Goal: Task Accomplishment & Management: Complete application form

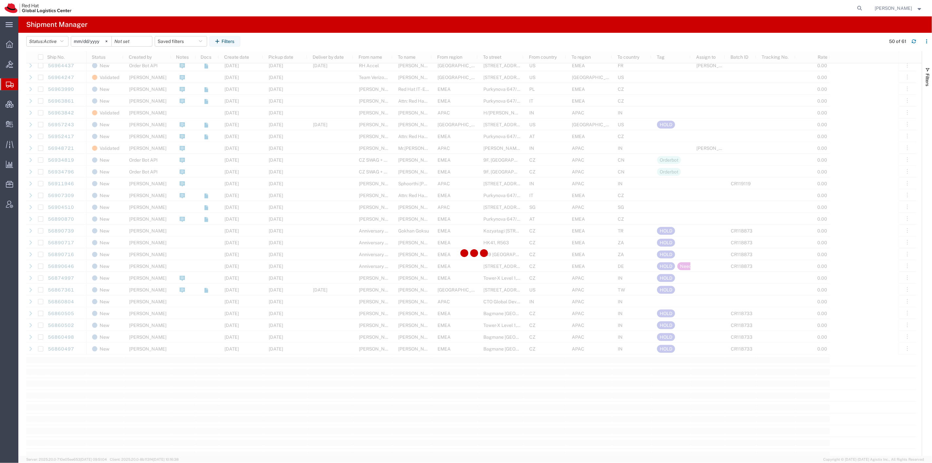
scroll to position [327, 0]
click at [188, 40] on button "Saved filters" at bounding box center [181, 41] width 52 height 10
click at [191, 77] on span "SR" at bounding box center [199, 82] width 86 height 12
type input "2023-12-05"
type input "2027-02-22"
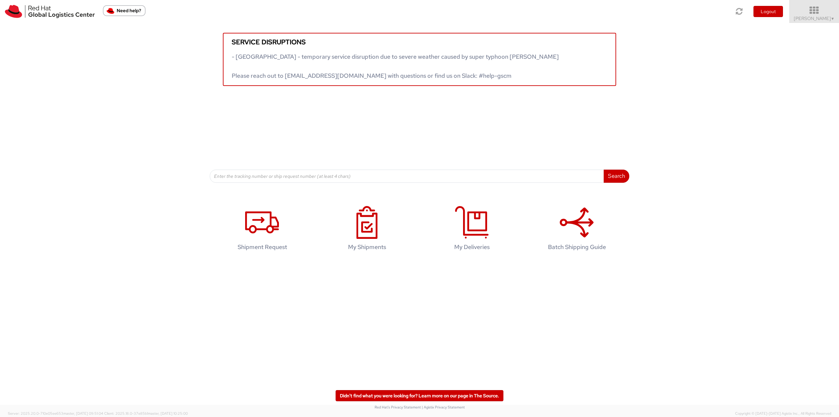
click at [629, 14] on icon at bounding box center [814, 10] width 57 height 9
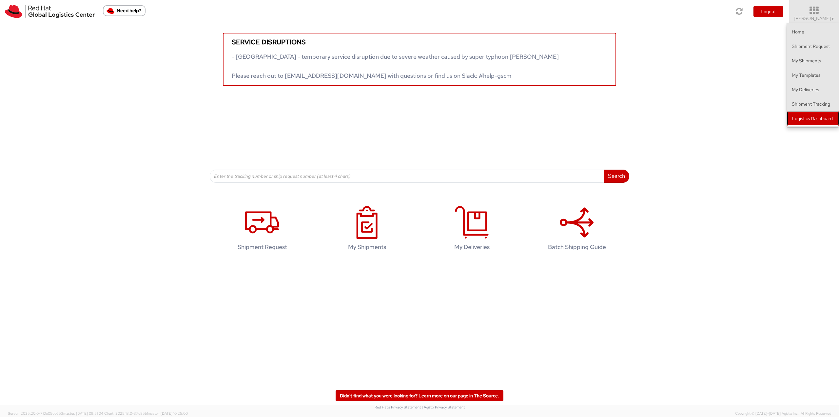
click at [629, 112] on link "Logistics Dashboard" at bounding box center [813, 118] width 52 height 14
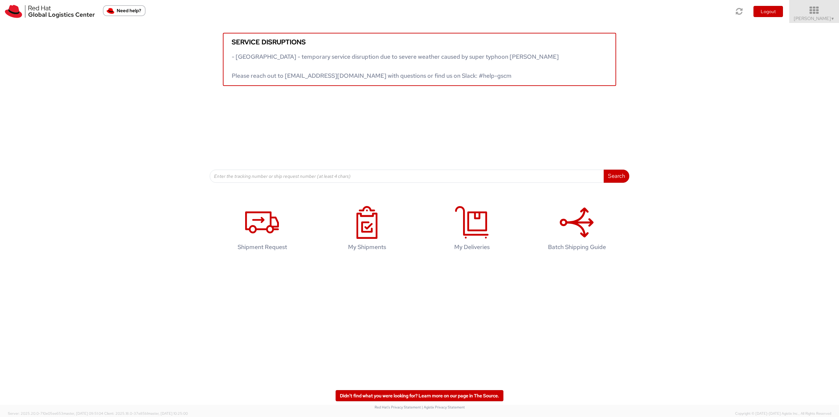
click at [629, 15] on icon at bounding box center [814, 10] width 57 height 9
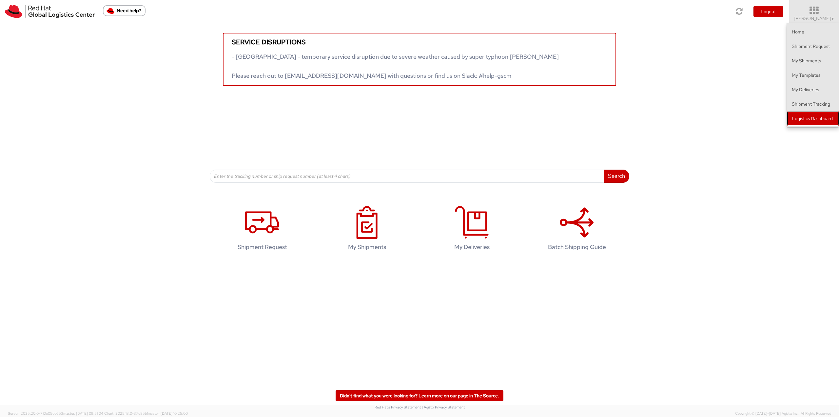
click at [629, 113] on link "Logistics Dashboard" at bounding box center [813, 118] width 52 height 14
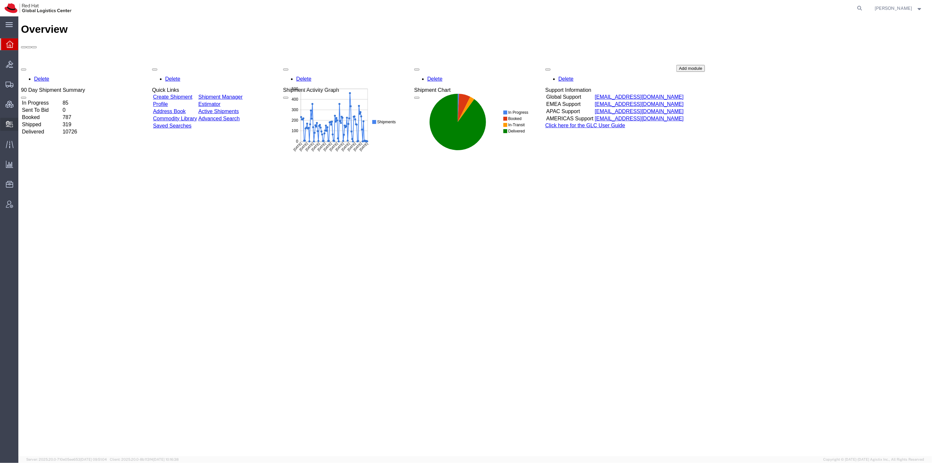
click at [0, 0] on span "Create Delivery" at bounding box center [0, 0] width 0 height 0
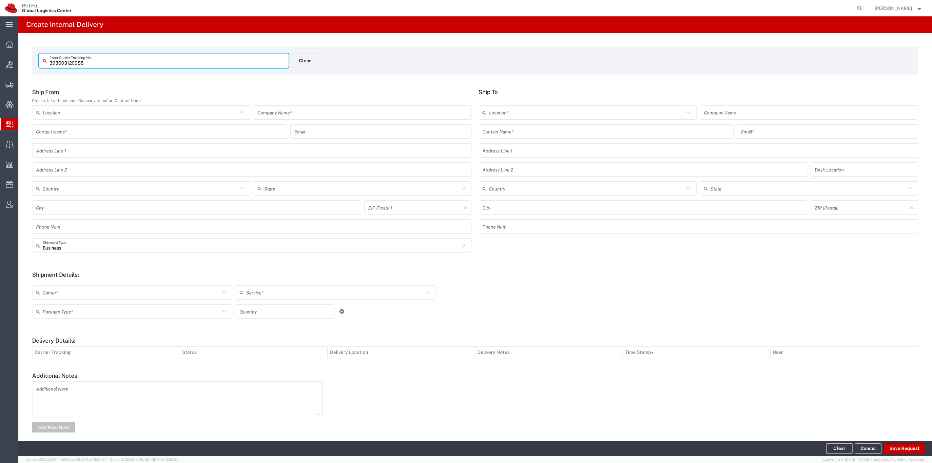
type input "393603120988"
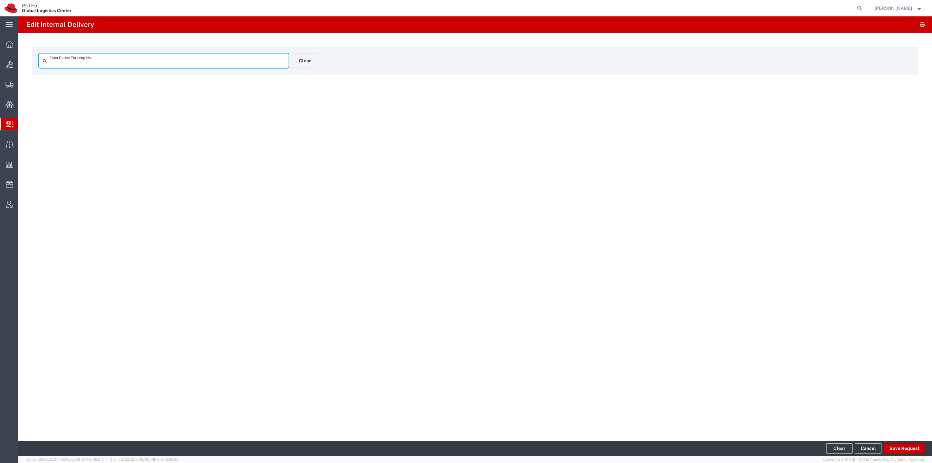
type input "393603120988"
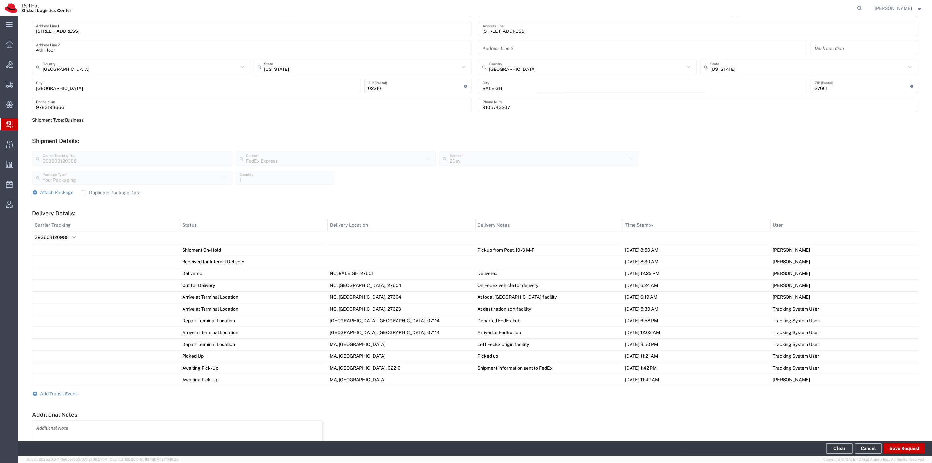
scroll to position [167, 0]
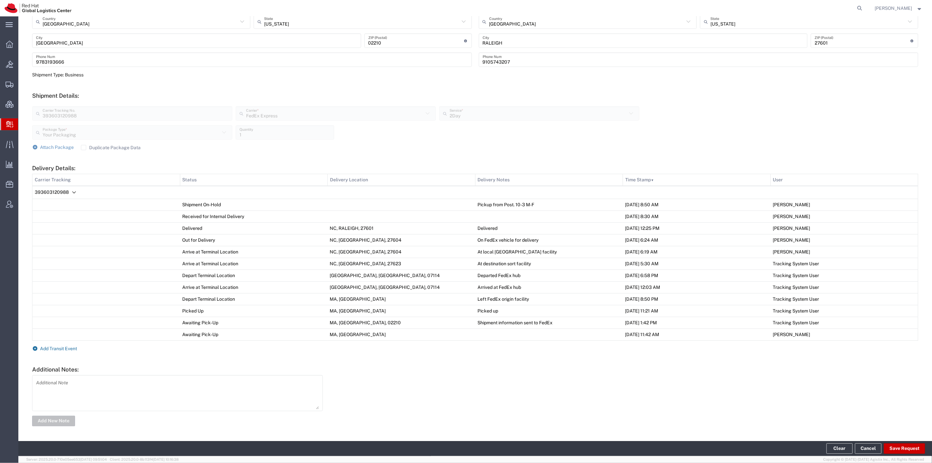
click at [73, 350] on span "Add Transit Event" at bounding box center [58, 348] width 37 height 5
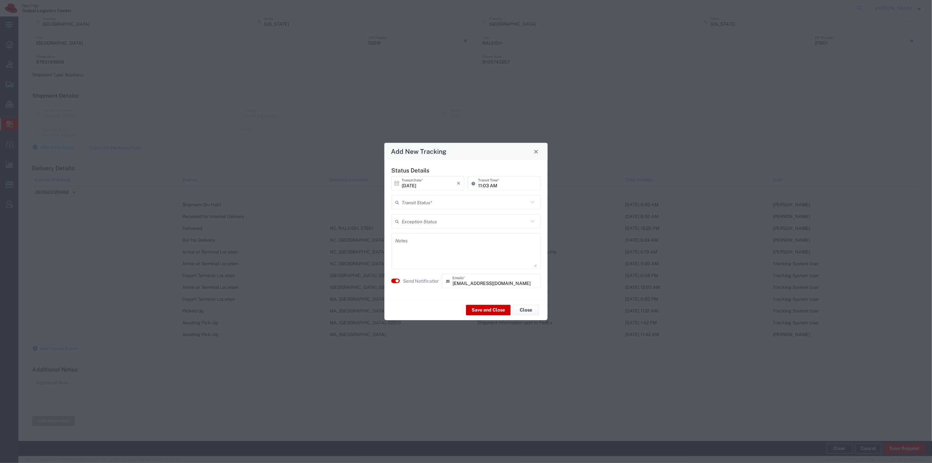
click at [469, 204] on input "text" at bounding box center [465, 201] width 127 height 11
click at [474, 219] on span "Delivery Confirmation" at bounding box center [466, 216] width 148 height 10
type input "Delivery Confirmation"
click at [476, 312] on button "Save and Close" at bounding box center [488, 310] width 45 height 10
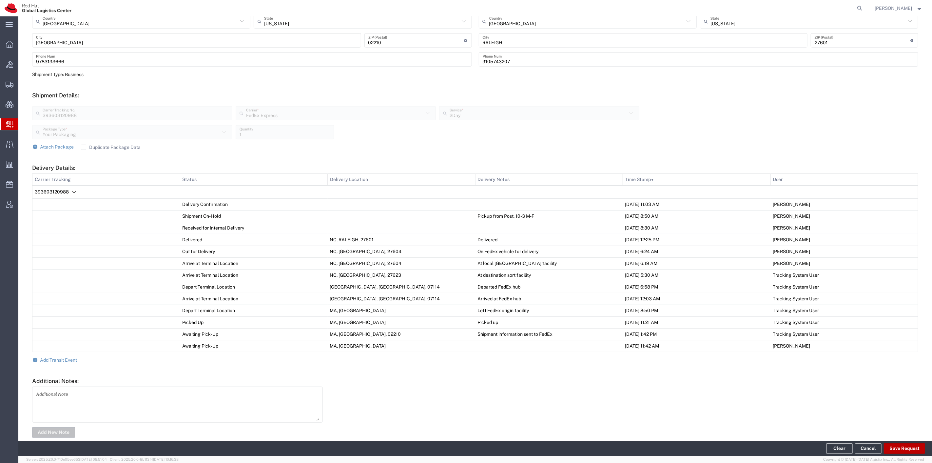
click at [902, 449] on button "Save Request" at bounding box center [904, 448] width 41 height 10
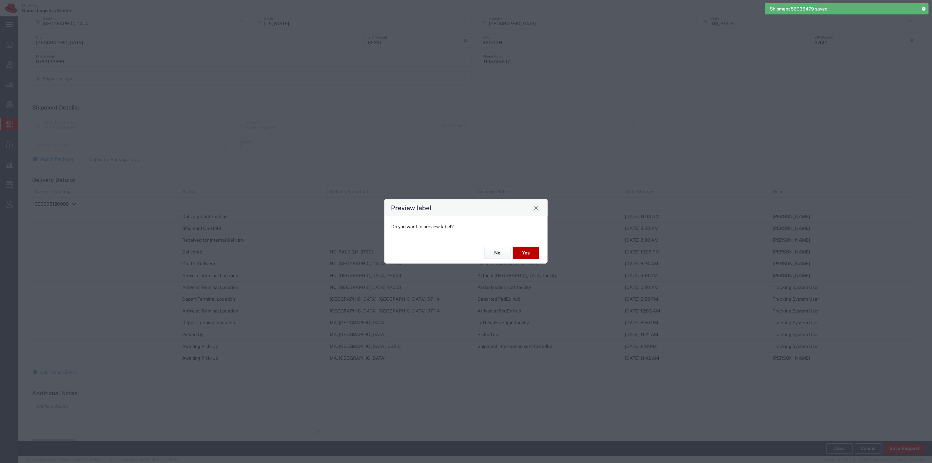
type input "Your Packaging"
type input "2Day"
click at [493, 251] on button "No" at bounding box center [497, 253] width 26 height 12
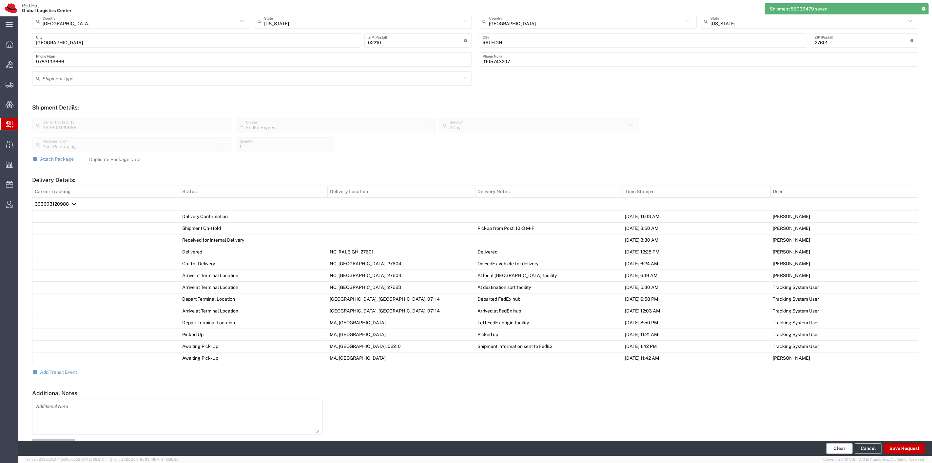
click at [834, 448] on button "Clear" at bounding box center [840, 448] width 26 height 10
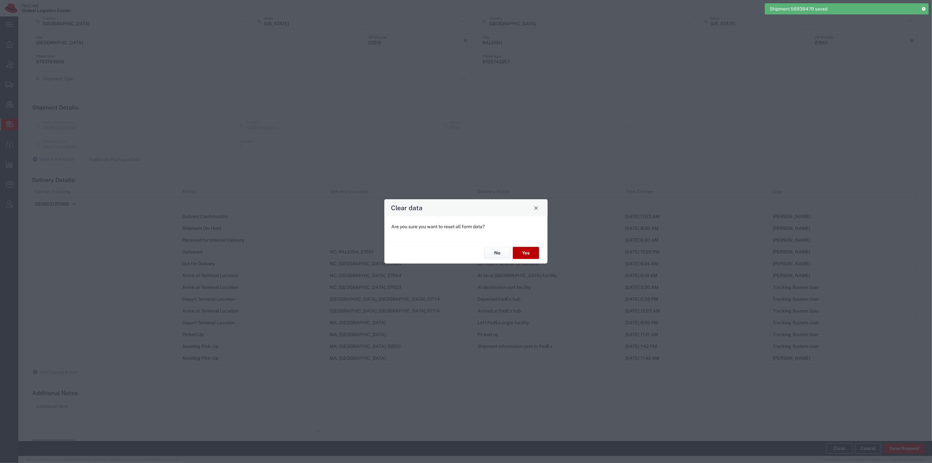
click at [523, 253] on button "Yes" at bounding box center [526, 253] width 26 height 12
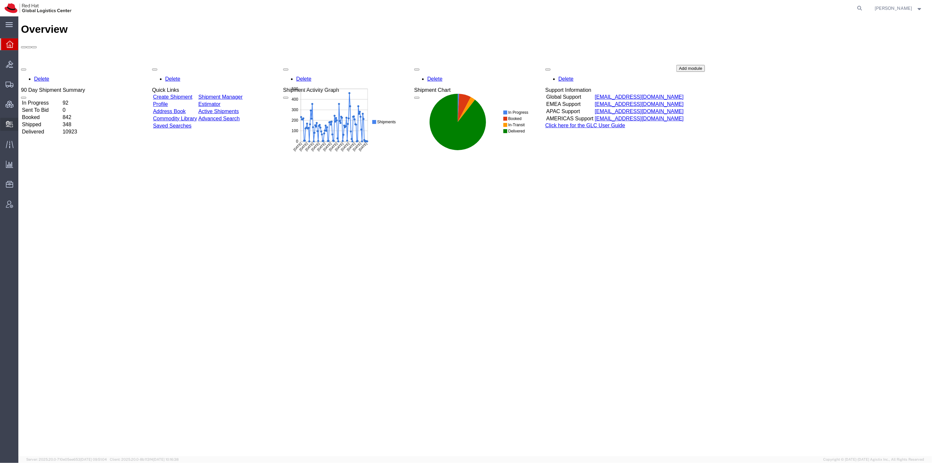
click at [0, 0] on span "Create Delivery" at bounding box center [0, 0] width 0 height 0
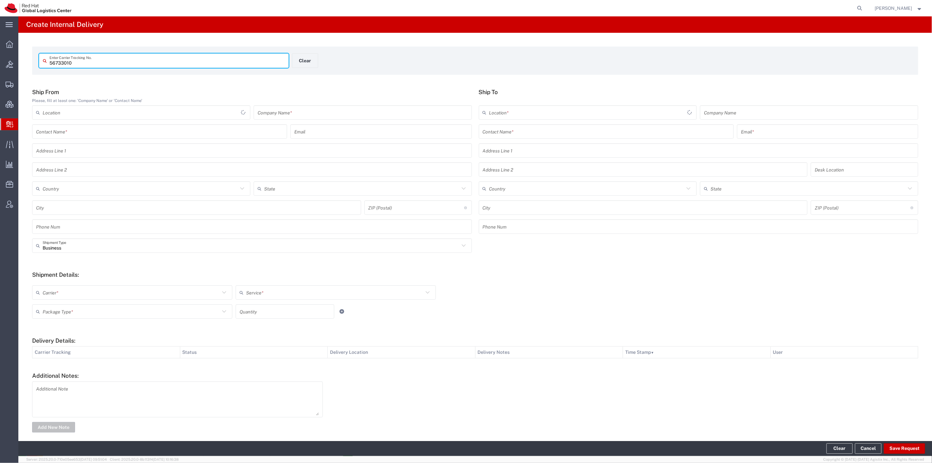
type input "56733010"
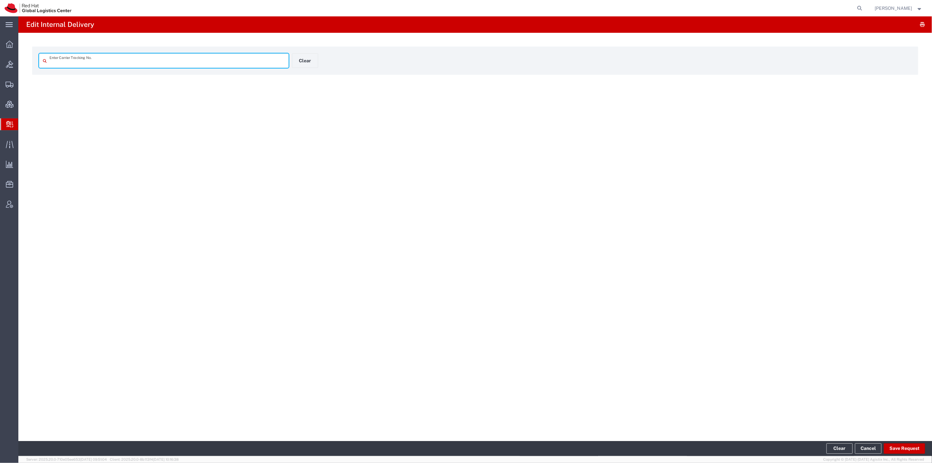
type input "56733010"
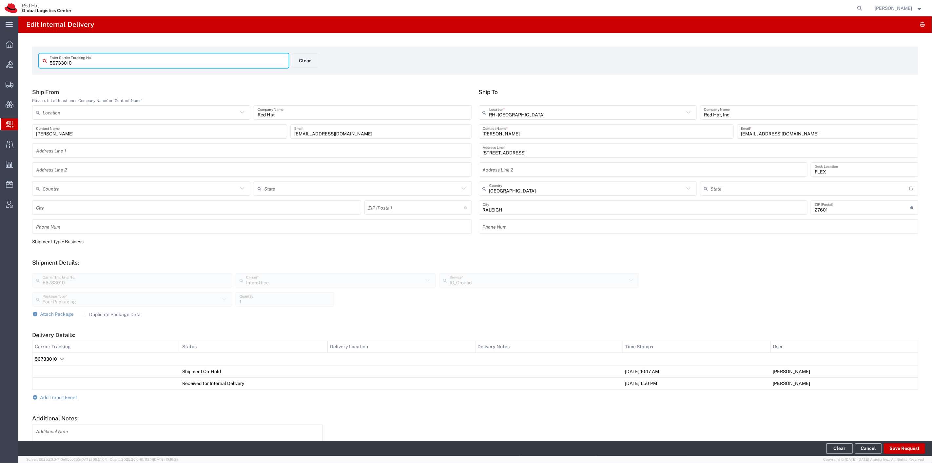
type input "[US_STATE]"
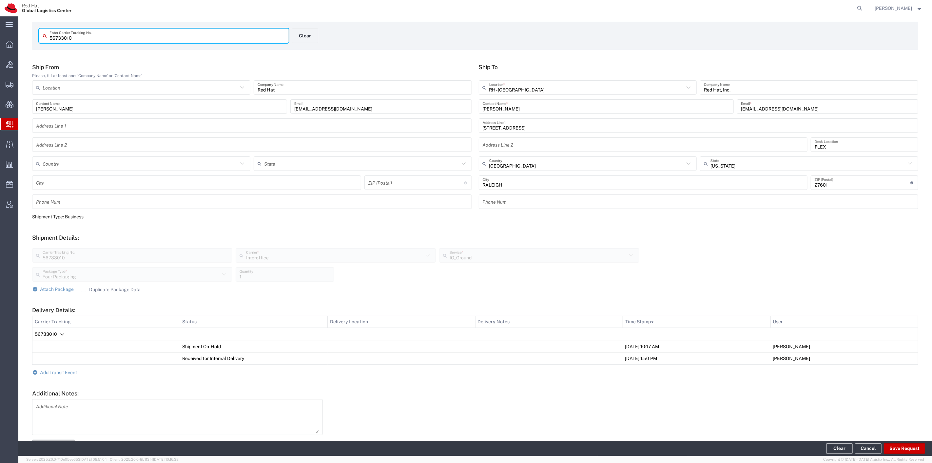
scroll to position [49, 0]
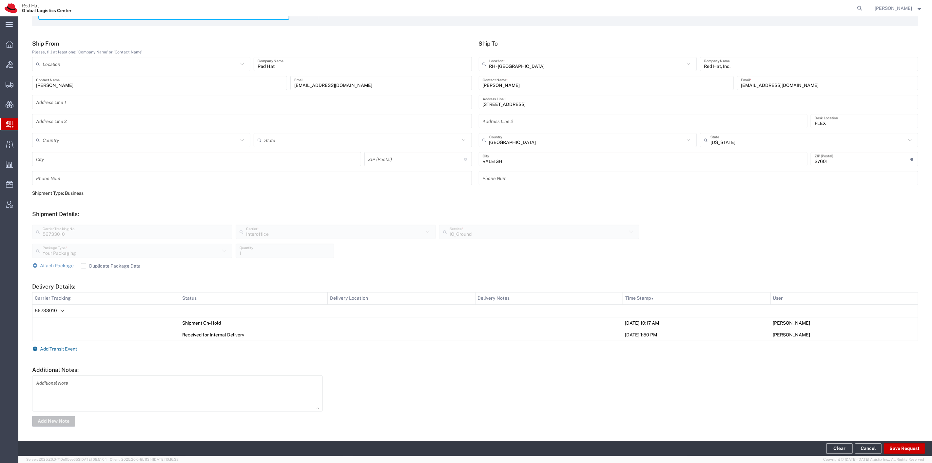
click at [63, 350] on span "Add Transit Event" at bounding box center [58, 348] width 37 height 5
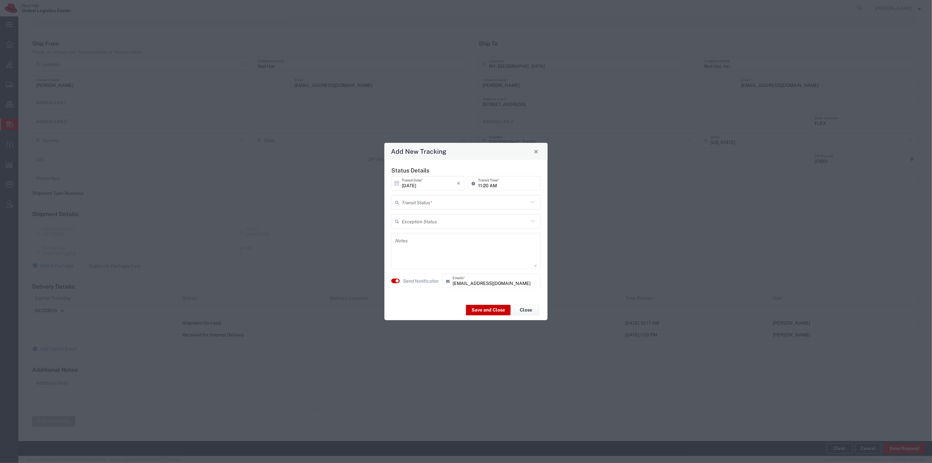
drag, startPoint x: 429, startPoint y: 208, endPoint x: 431, endPoint y: 226, distance: 18.2
click at [429, 208] on div "Transit Status *" at bounding box center [465, 202] width 149 height 14
click at [437, 218] on span "Delivery Confirmation" at bounding box center [466, 216] width 148 height 10
type input "Delivery Confirmation"
click at [489, 306] on button "Save and Close" at bounding box center [488, 310] width 45 height 10
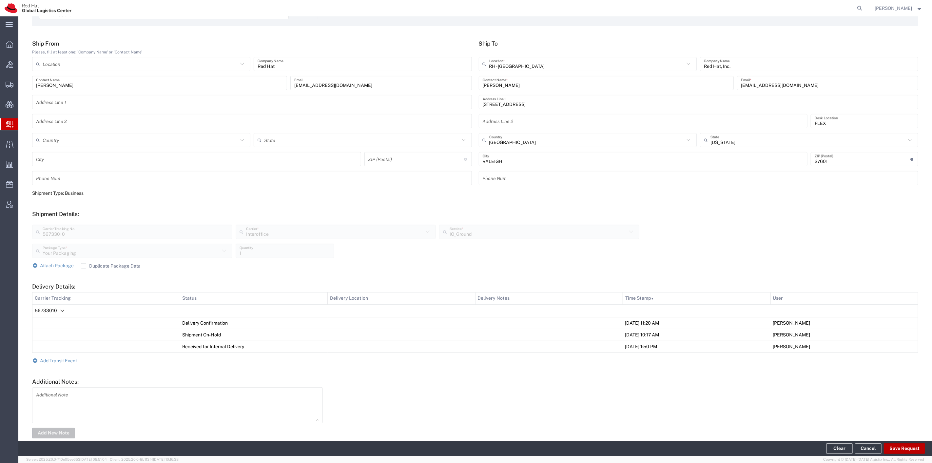
click at [892, 443] on button "Save Request" at bounding box center [904, 448] width 41 height 10
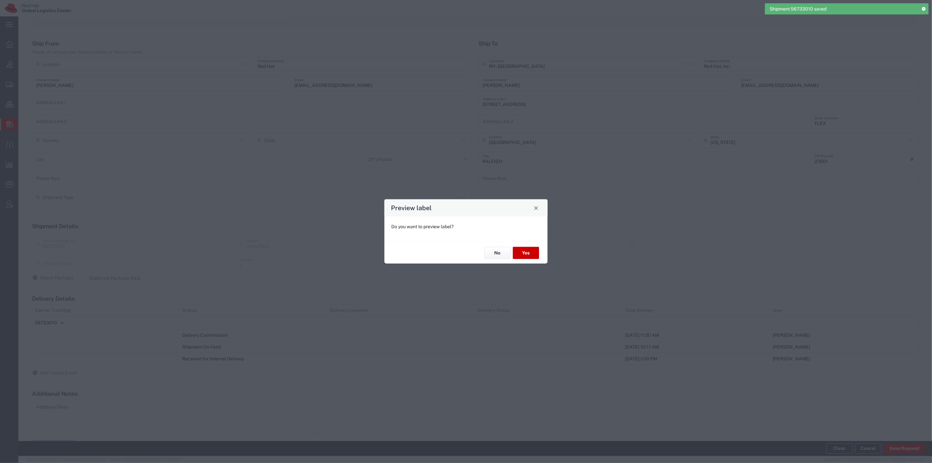
type input "Your Packaging"
type input "IO_Ground"
click at [494, 258] on button "No" at bounding box center [497, 253] width 26 height 12
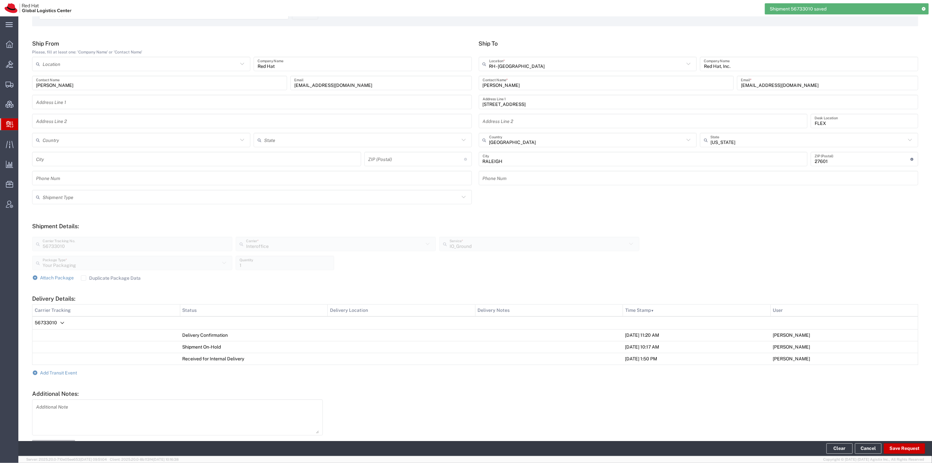
click at [832, 441] on footer "Clear Cancel Save Request" at bounding box center [475, 448] width 914 height 15
click at [837, 444] on button "Clear" at bounding box center [840, 448] width 26 height 10
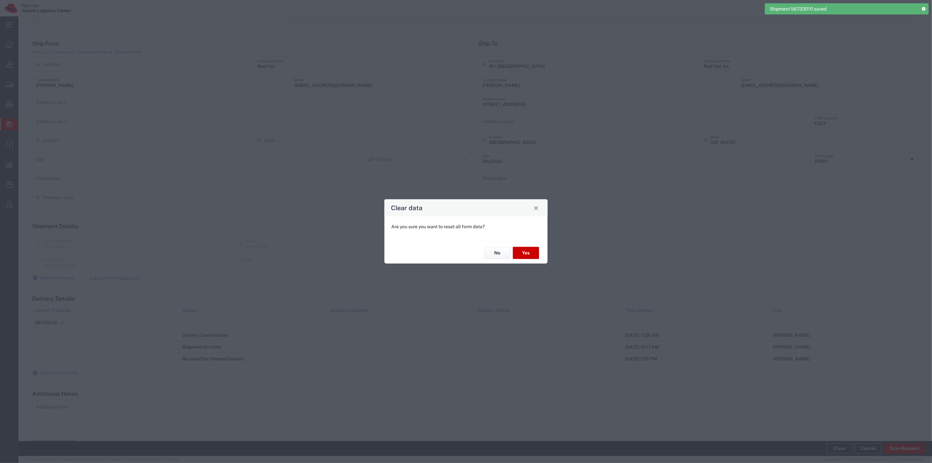
click at [536, 260] on div "No Yes" at bounding box center [465, 253] width 163 height 22
click at [534, 256] on button "Yes" at bounding box center [526, 253] width 26 height 12
